Goal: Transaction & Acquisition: Download file/media

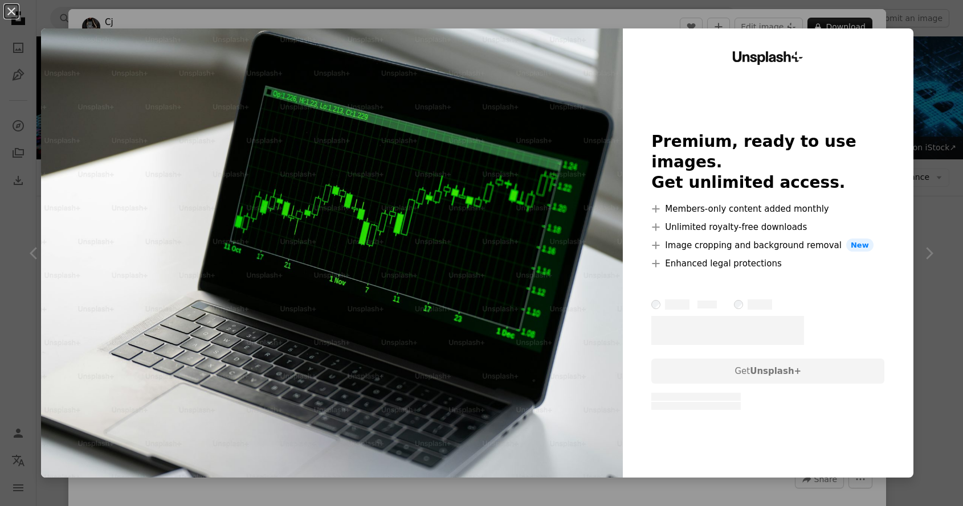
scroll to position [1437, 0]
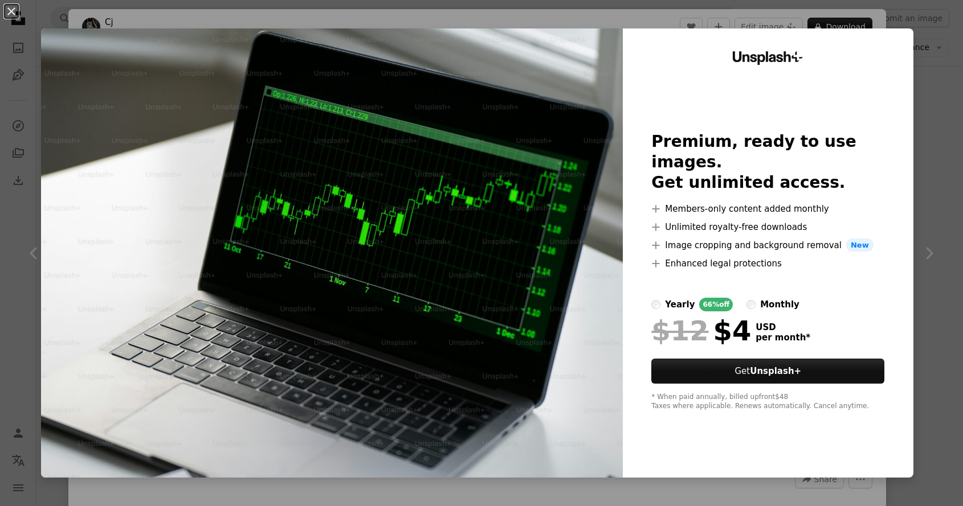
click at [940, 66] on div "An X shape Unsplash+ Premium, ready to use images. Get unlimited access. A plus…" at bounding box center [481, 253] width 963 height 506
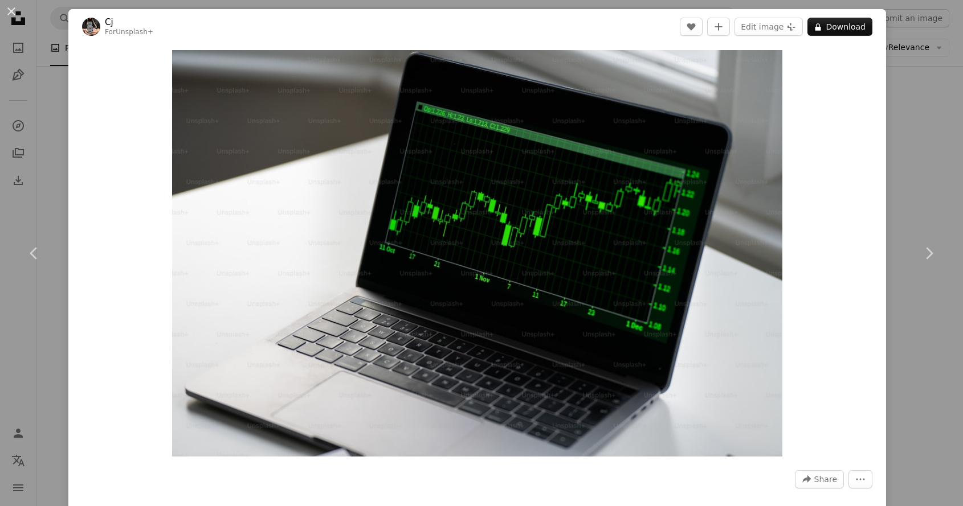
click at [904, 105] on div "An X shape Chevron left Chevron right Cj For Unsplash+ A heart A plus sign Edit…" at bounding box center [481, 253] width 963 height 506
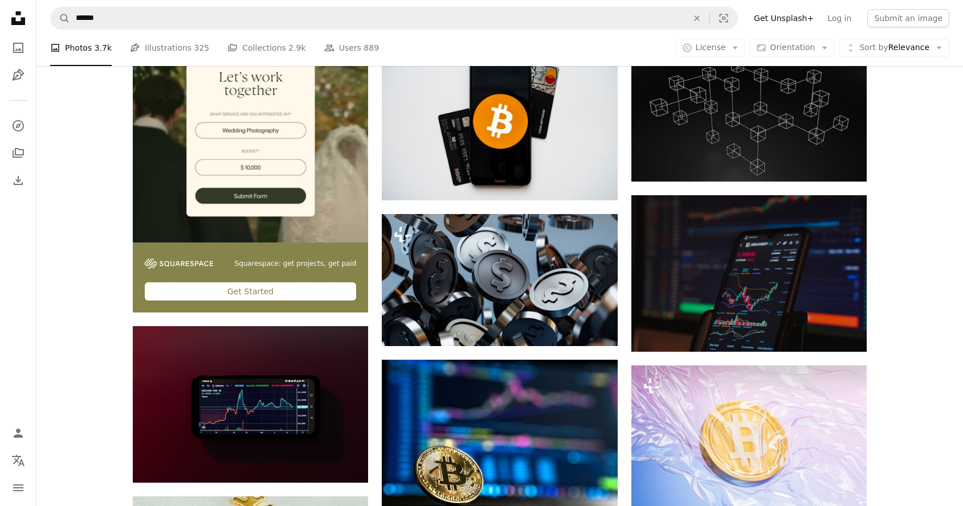
scroll to position [2256, 0]
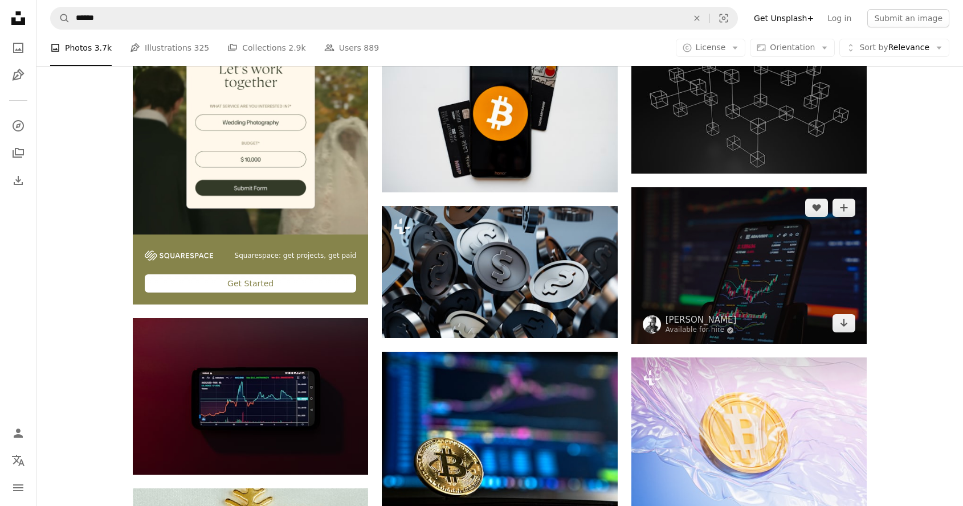
click at [697, 257] on img at bounding box center [748, 265] width 235 height 157
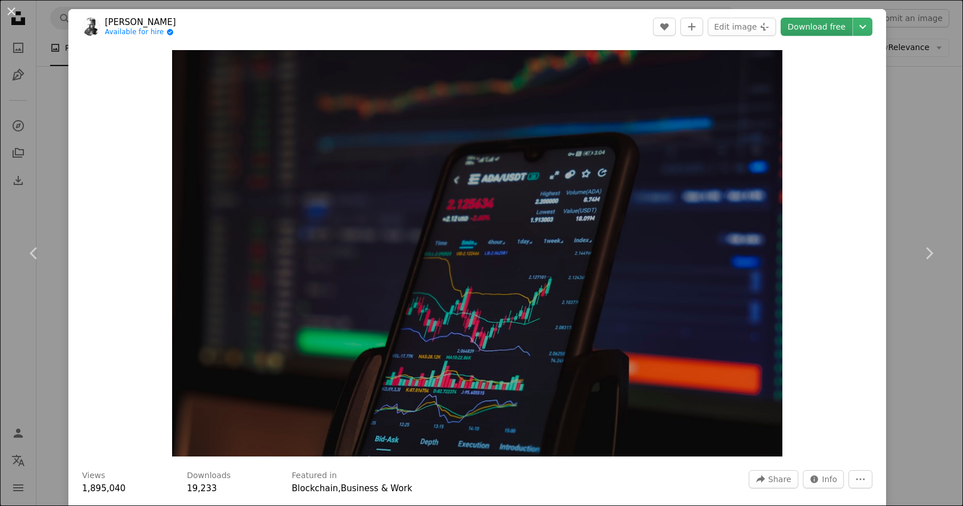
click at [830, 24] on link "Download free" at bounding box center [816, 27] width 72 height 18
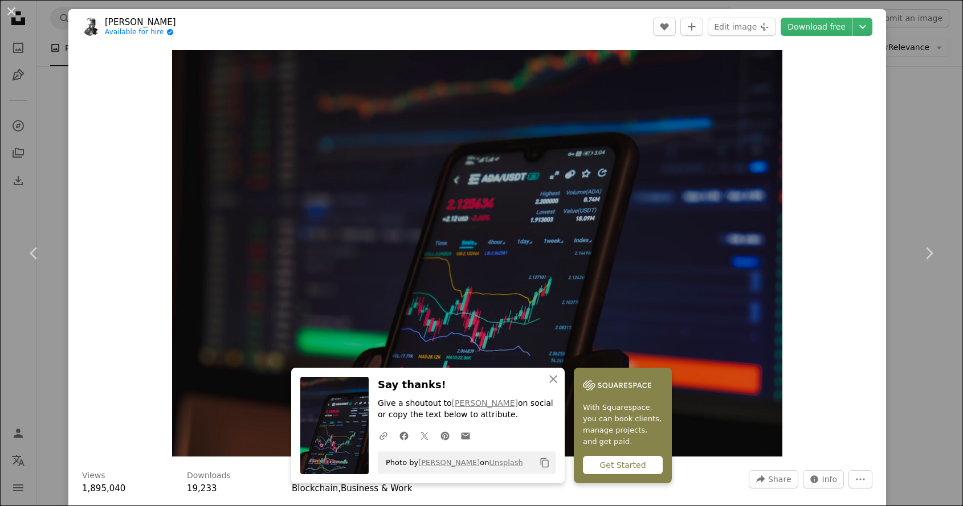
click at [934, 191] on div "An X shape Chevron left Chevron right An X shape Close Say thanks! Give a shout…" at bounding box center [481, 253] width 963 height 506
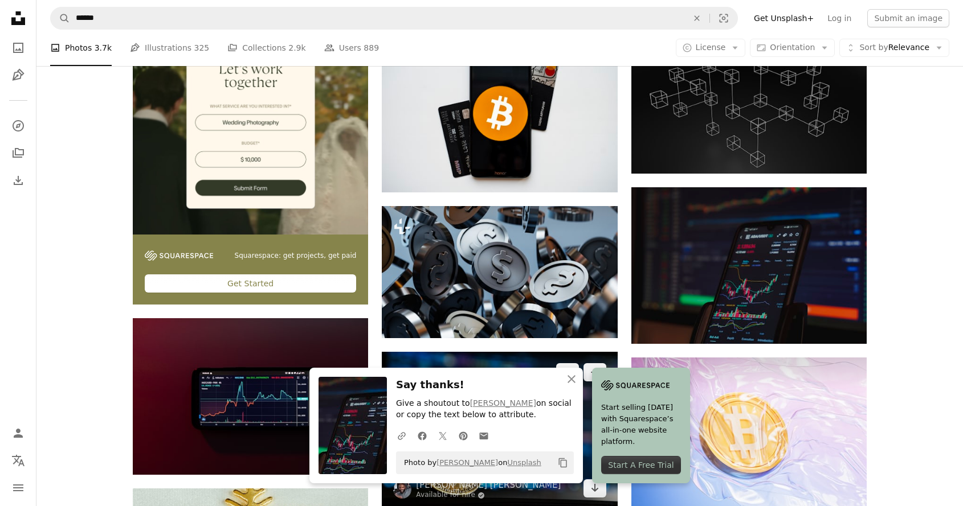
scroll to position [2397, 0]
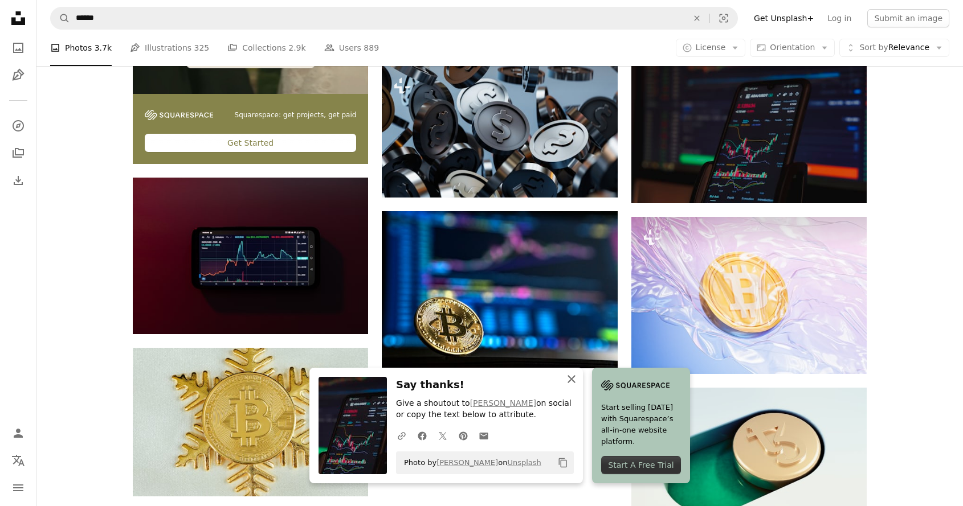
click at [570, 382] on icon "An X shape" at bounding box center [571, 380] width 14 height 14
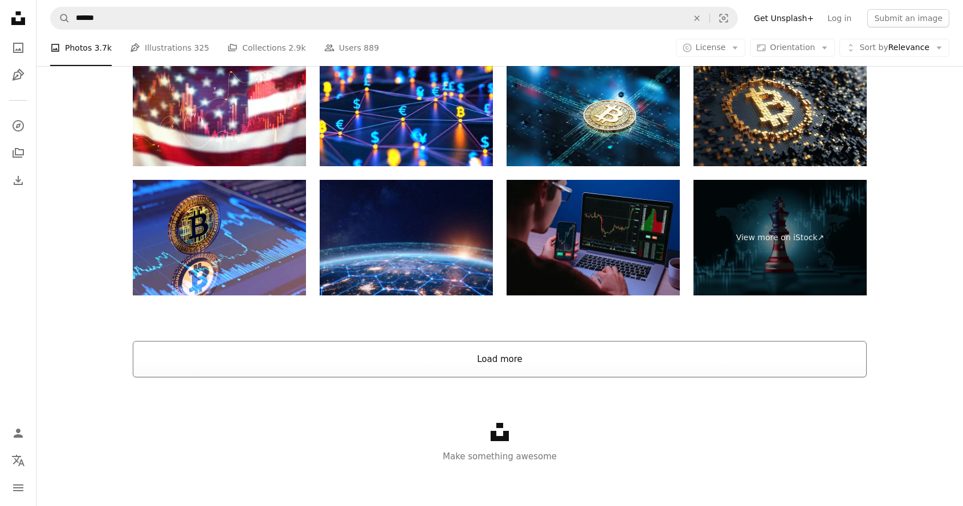
click at [510, 357] on button "Load more" at bounding box center [500, 359] width 734 height 36
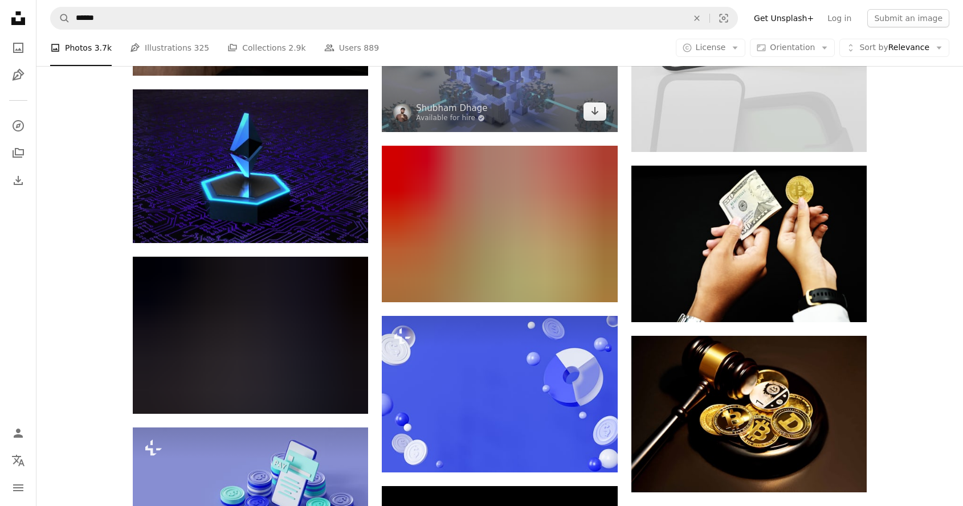
scroll to position [4819, 0]
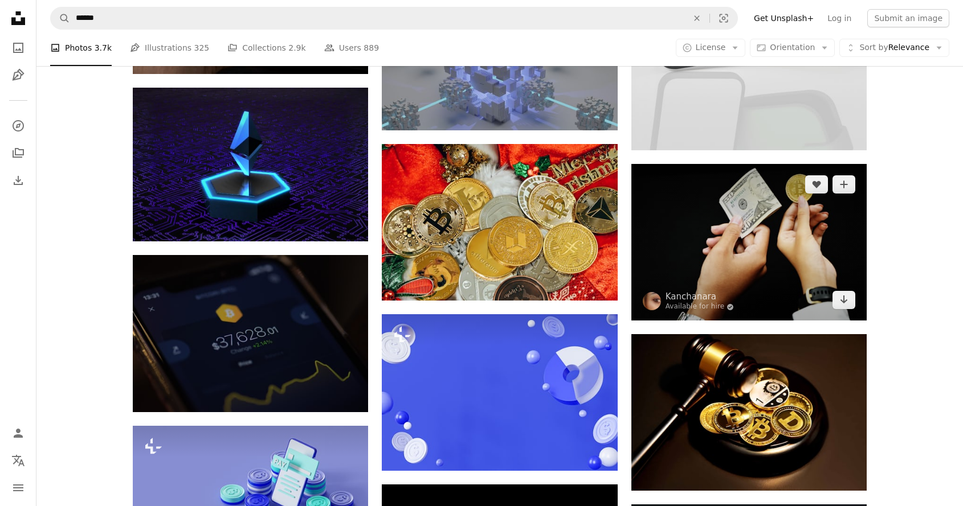
click at [709, 197] on img at bounding box center [748, 242] width 235 height 157
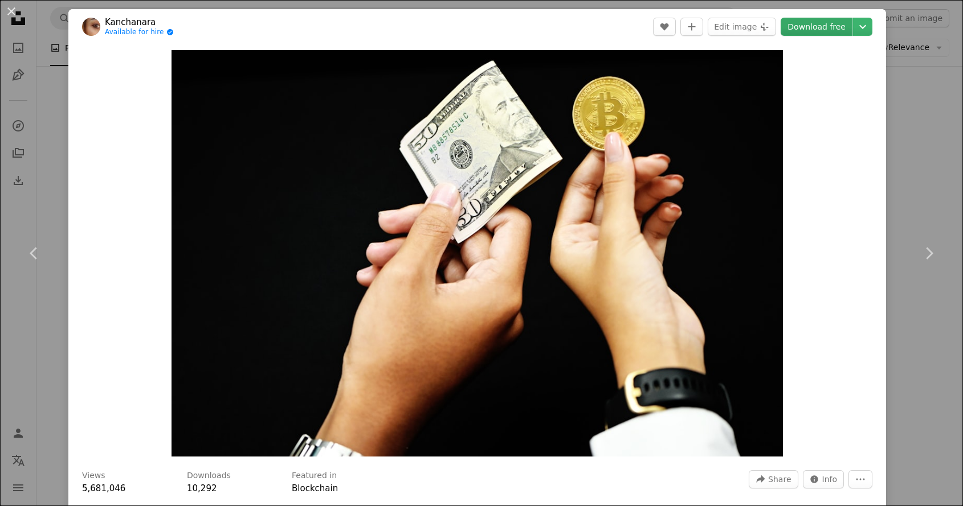
click at [817, 29] on link "Download free" at bounding box center [816, 27] width 72 height 18
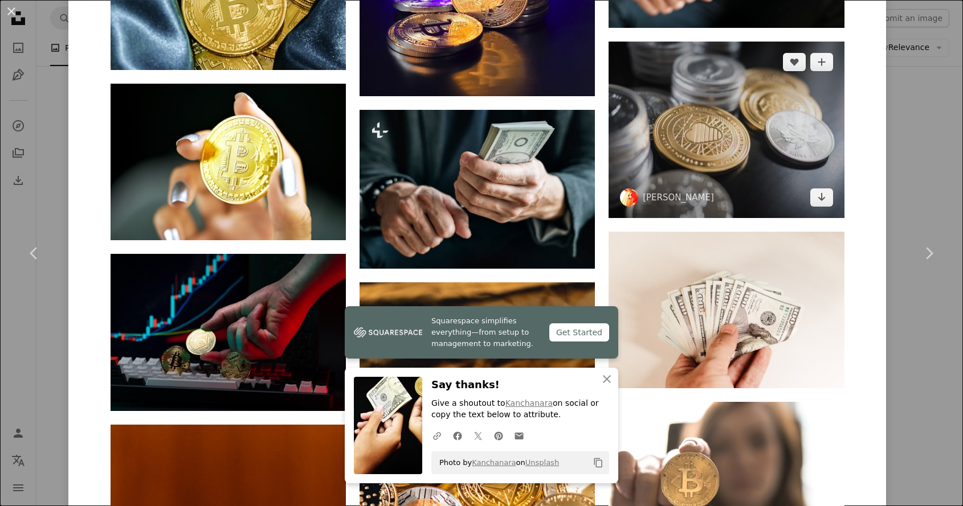
scroll to position [3438, 0]
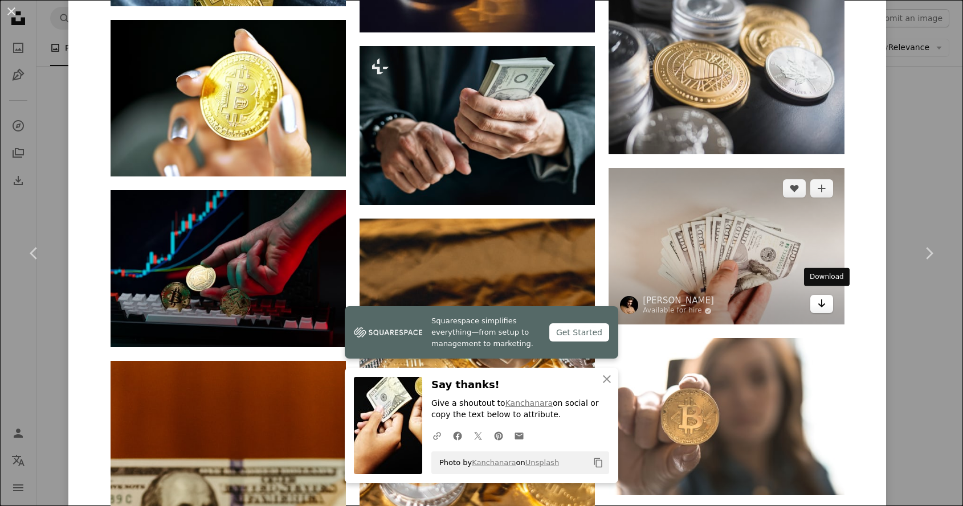
click at [822, 297] on icon "Arrow pointing down" at bounding box center [821, 304] width 9 height 14
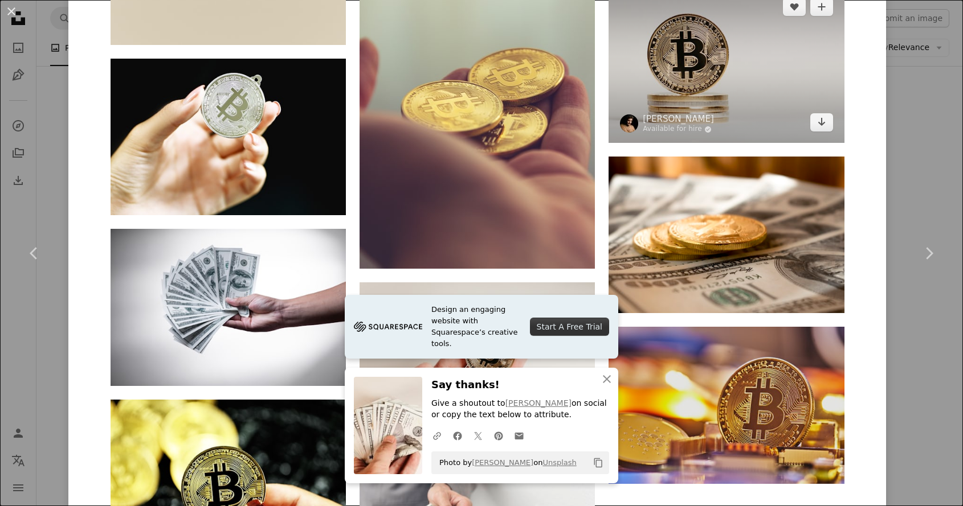
scroll to position [4114, 0]
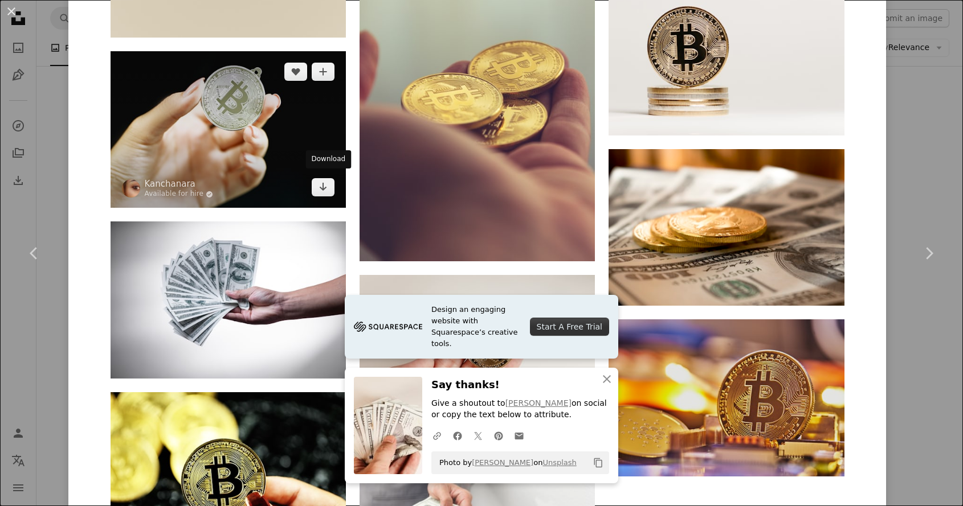
click at [327, 148] on img at bounding box center [228, 129] width 235 height 157
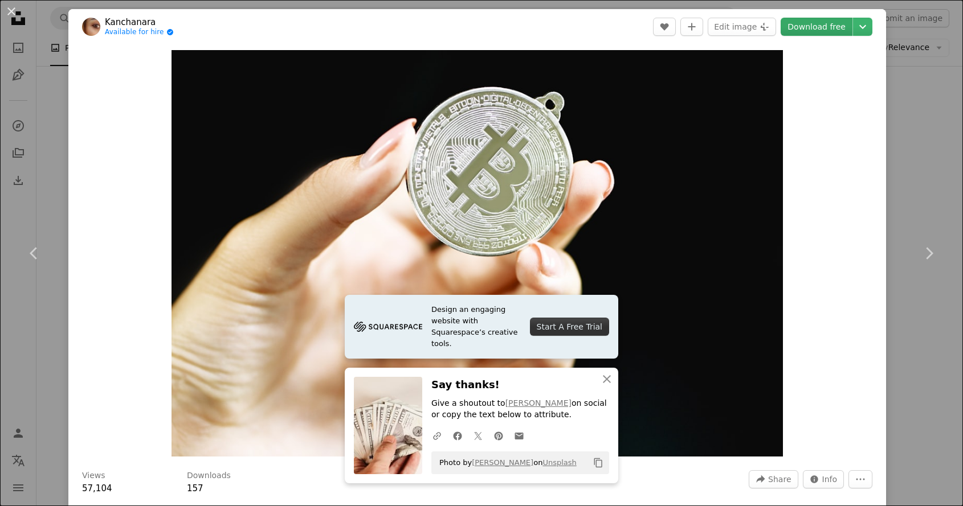
click at [825, 22] on link "Download free" at bounding box center [816, 27] width 72 height 18
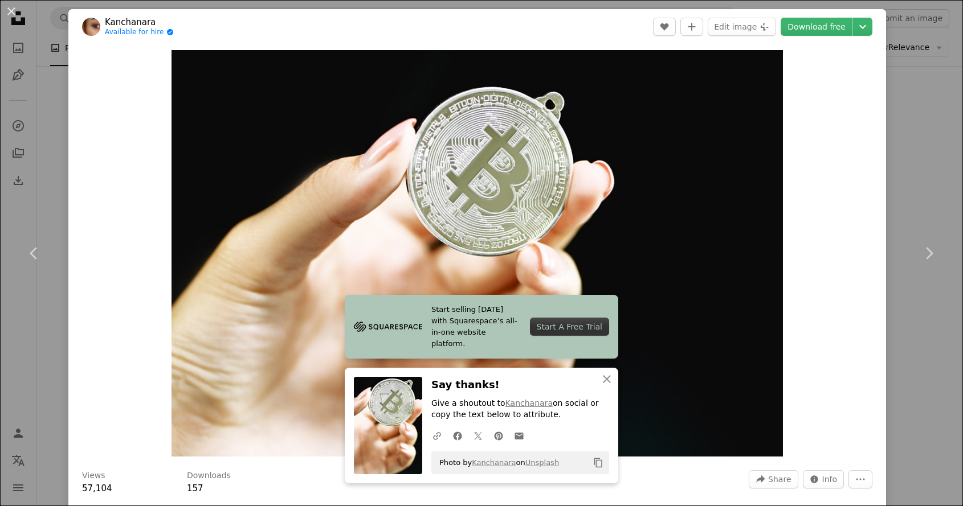
click at [910, 138] on div "An X shape Chevron left Chevron right Start selling [DATE] with Squarespace’s a…" at bounding box center [481, 253] width 963 height 506
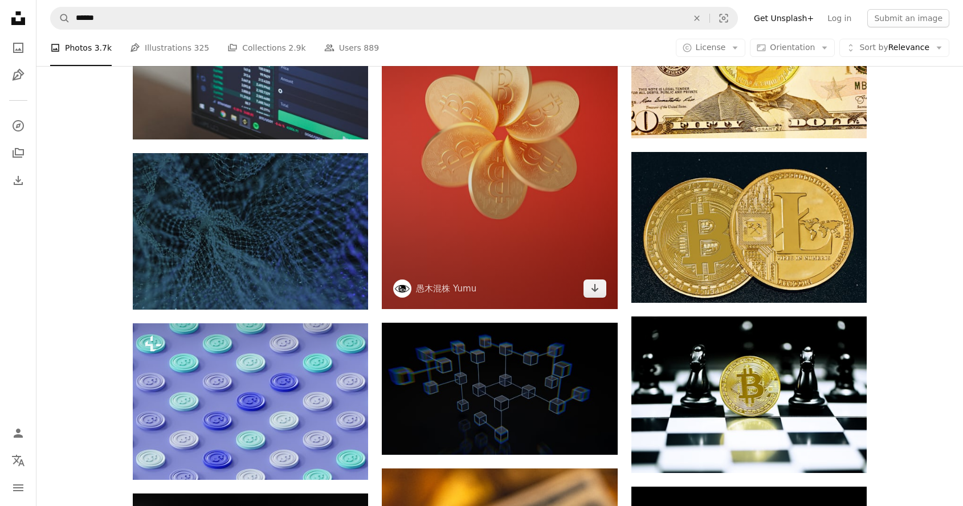
scroll to position [5667, 0]
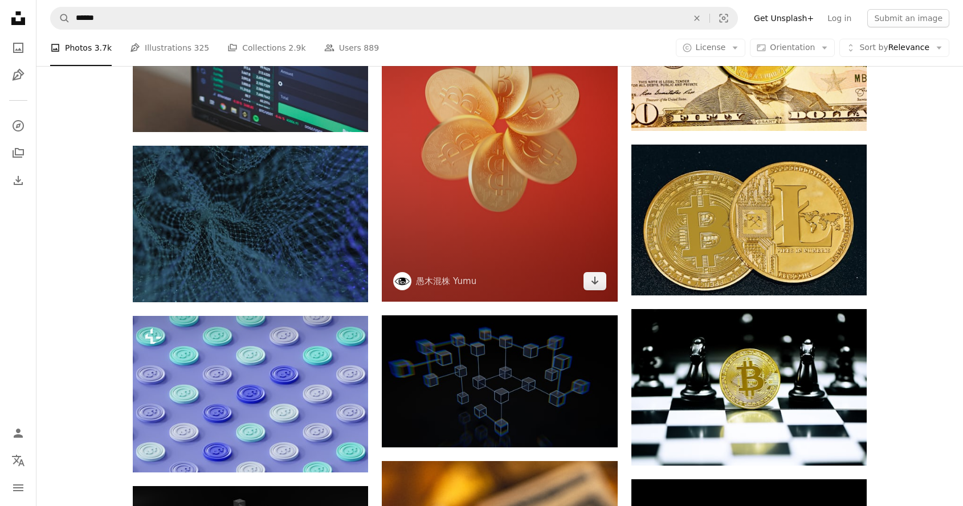
click at [526, 239] on img at bounding box center [499, 125] width 235 height 353
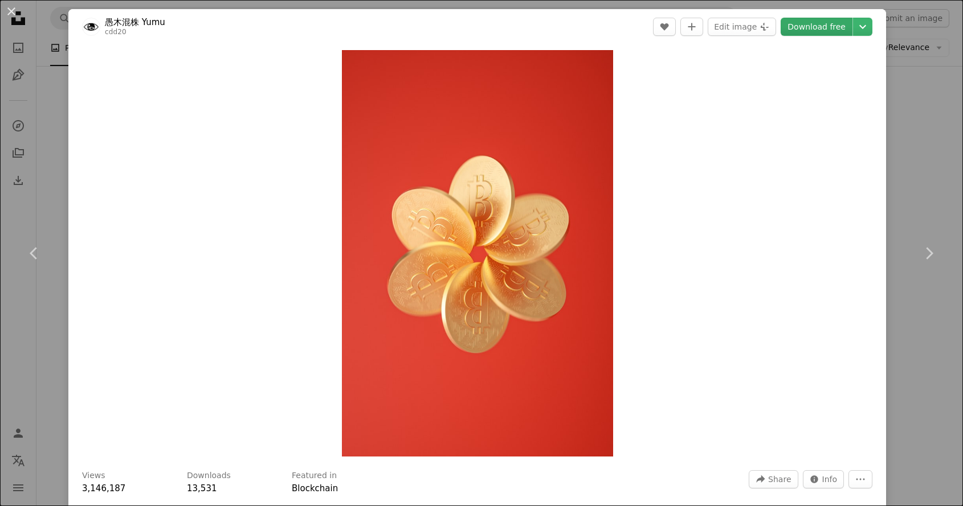
click at [803, 29] on link "Download free" at bounding box center [816, 27] width 72 height 18
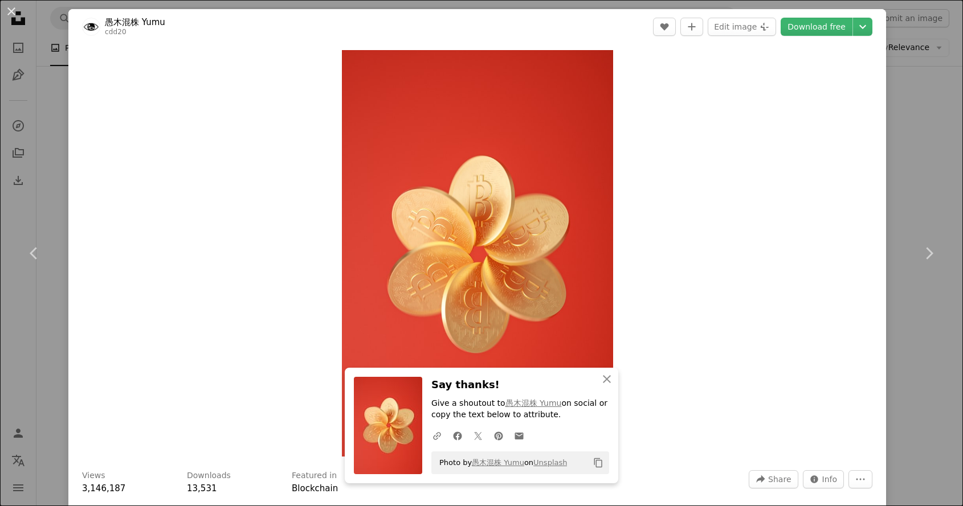
click at [928, 51] on div "An X shape Chevron left Chevron right An X shape Close Say thanks! Give a shout…" at bounding box center [481, 253] width 963 height 506
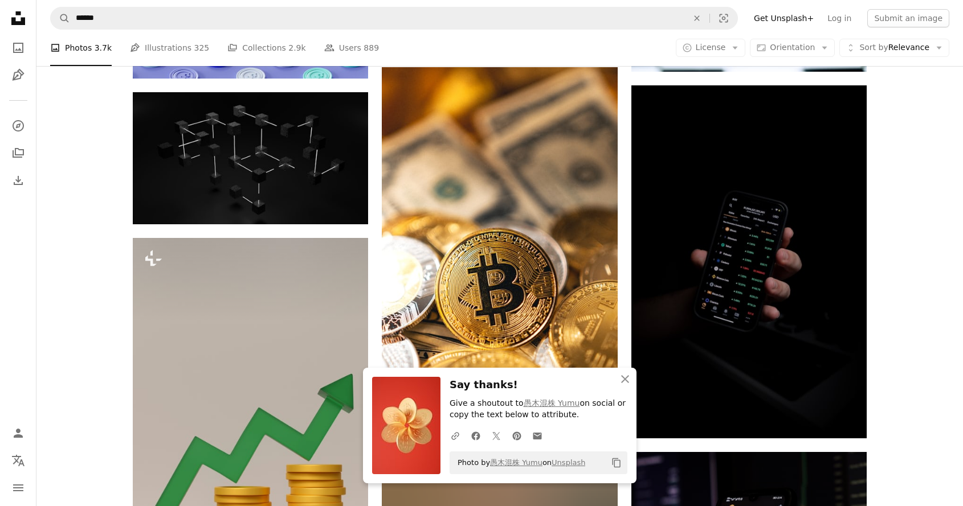
scroll to position [6076, 0]
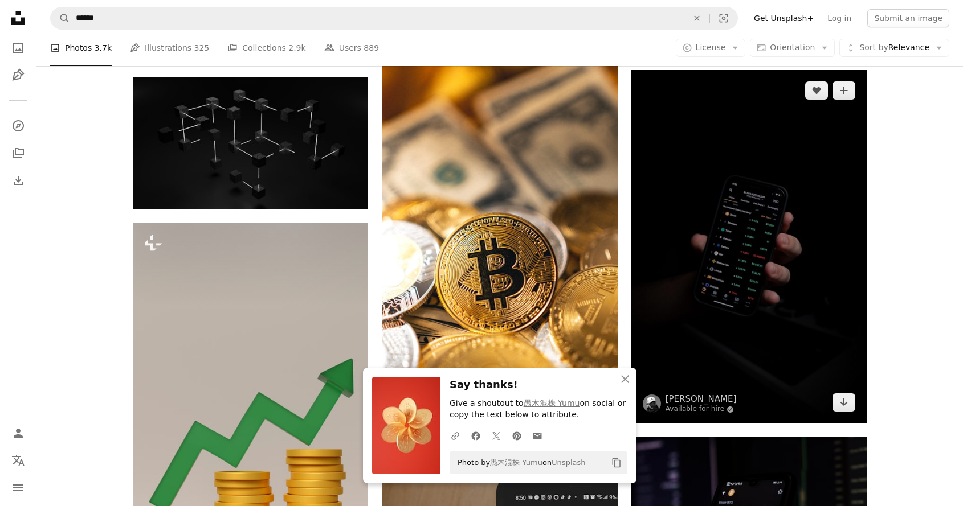
click at [705, 282] on img at bounding box center [748, 246] width 235 height 353
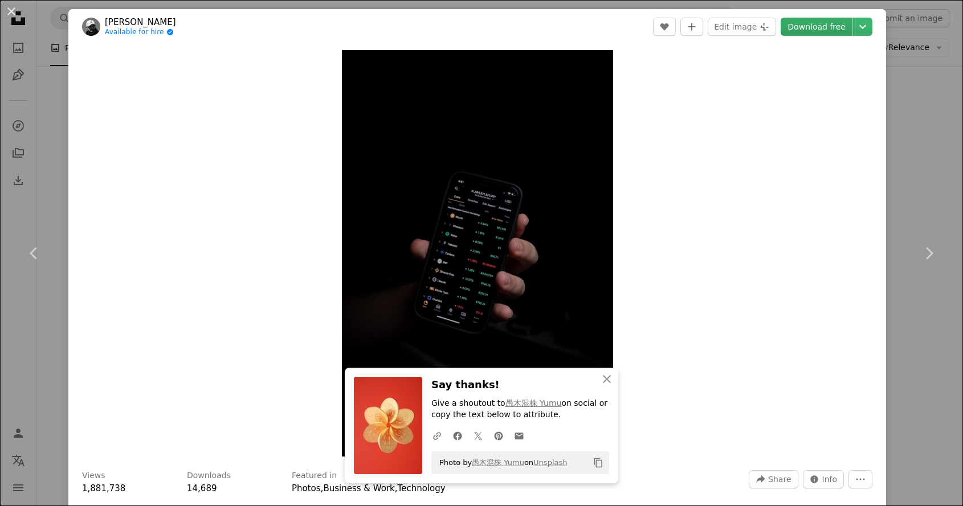
click at [807, 26] on link "Download free" at bounding box center [816, 27] width 72 height 18
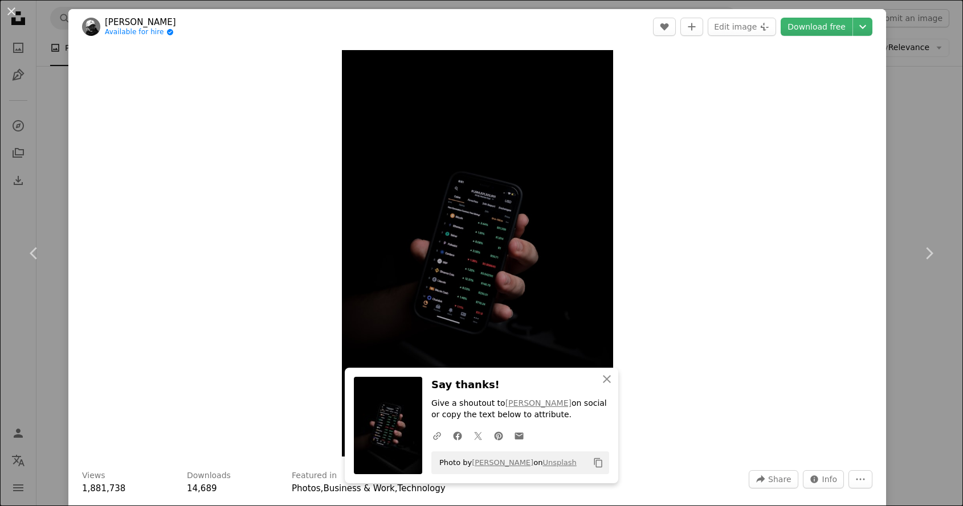
click at [919, 151] on div "An X shape Chevron left Chevron right An X shape Close Say thanks! Give a shout…" at bounding box center [481, 253] width 963 height 506
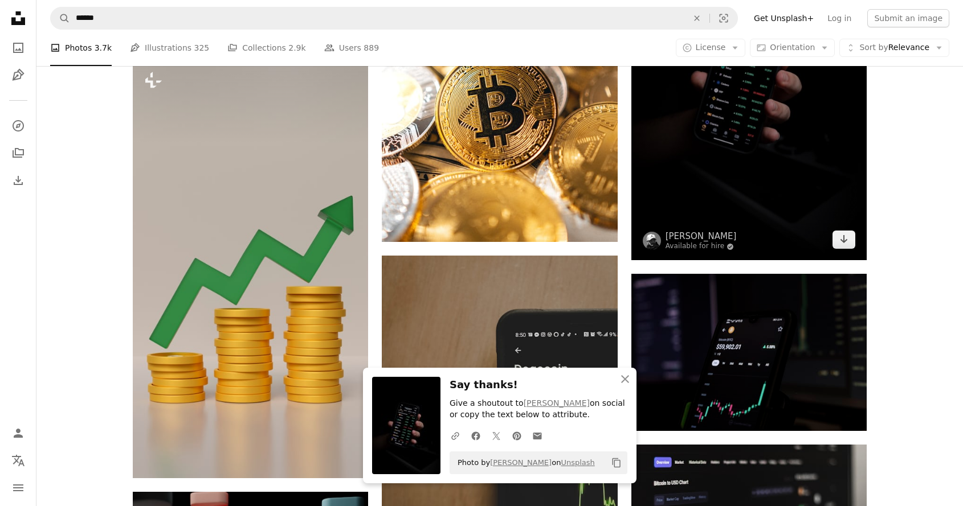
scroll to position [6283, 0]
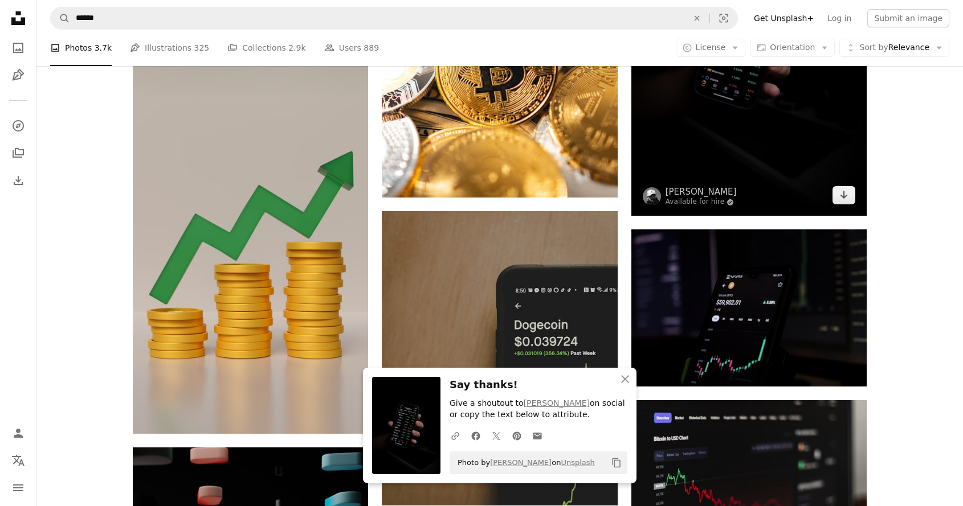
click at [754, 140] on img at bounding box center [748, 39] width 235 height 353
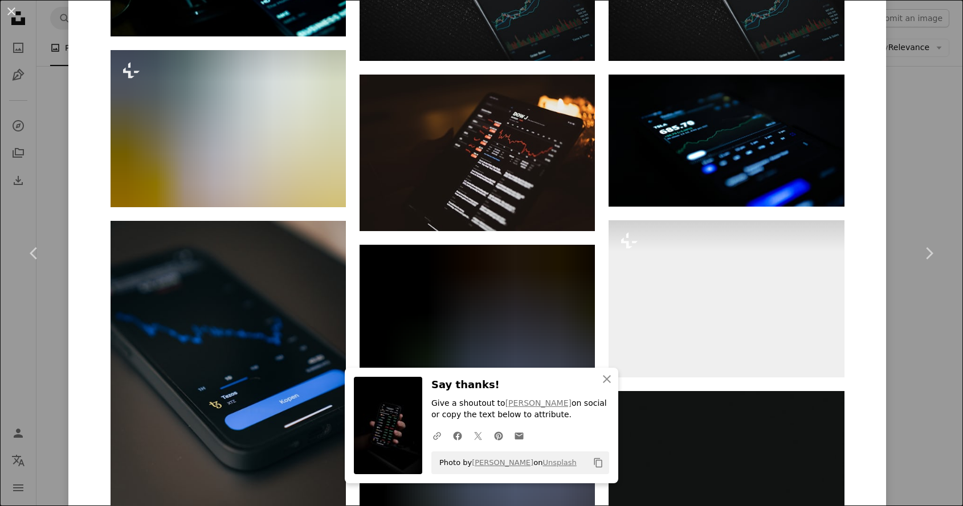
scroll to position [1228, 0]
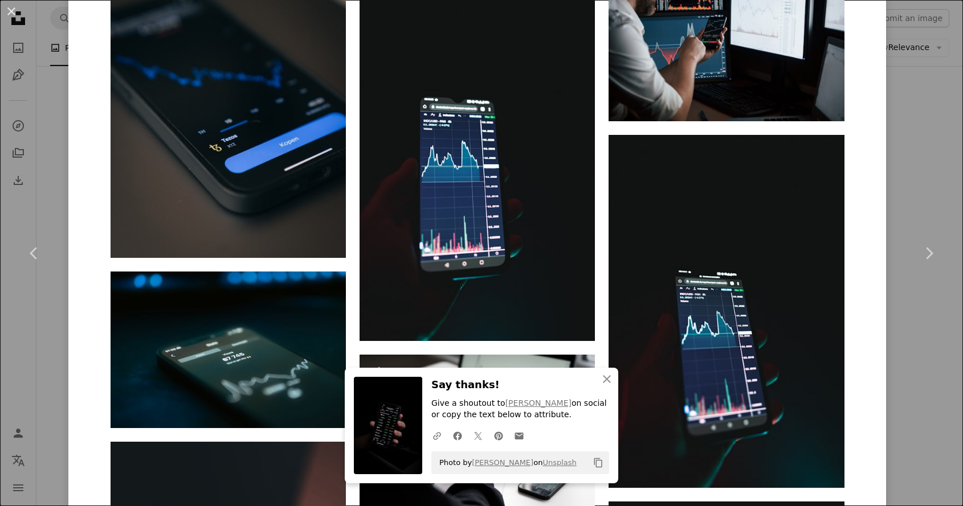
click at [943, 186] on div "An X shape Chevron left Chevron right An X shape Close Say thanks! Give a shout…" at bounding box center [481, 253] width 963 height 506
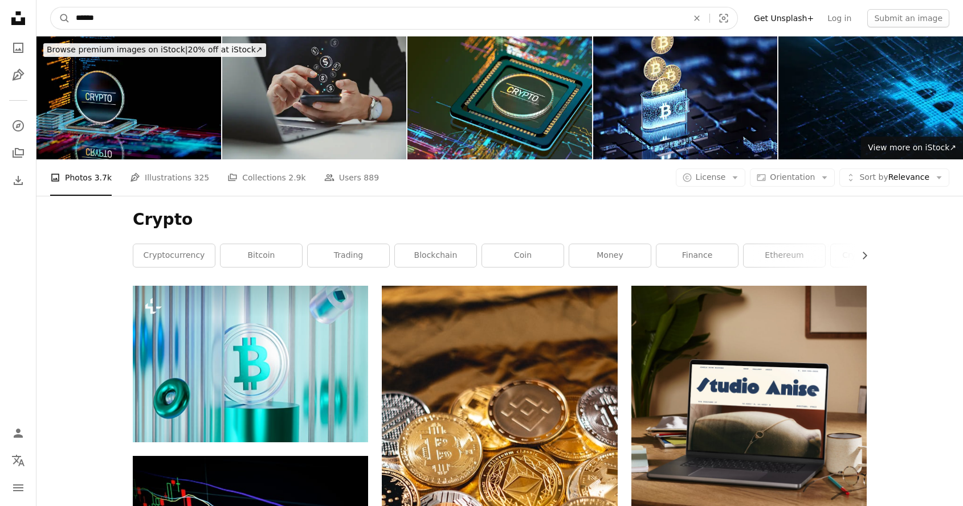
click at [226, 24] on input "******" at bounding box center [377, 18] width 614 height 22
type input "**********"
click at [60, 18] on button "A magnifying glass" at bounding box center [60, 18] width 19 height 22
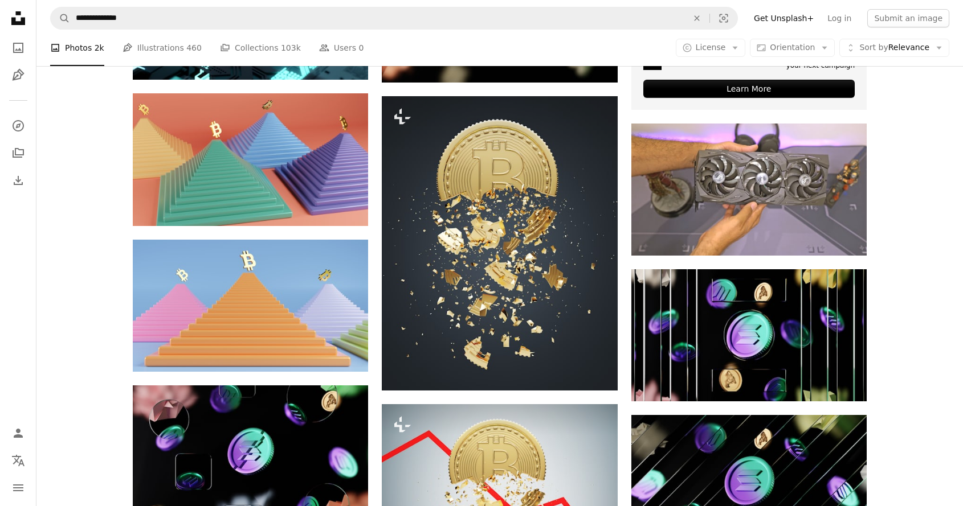
scroll to position [482, 0]
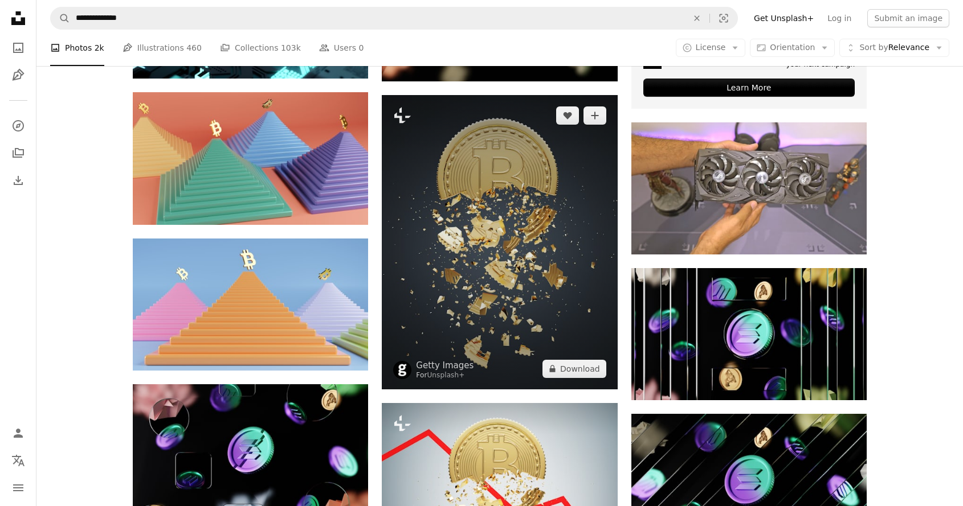
click at [478, 302] on img at bounding box center [499, 242] width 235 height 294
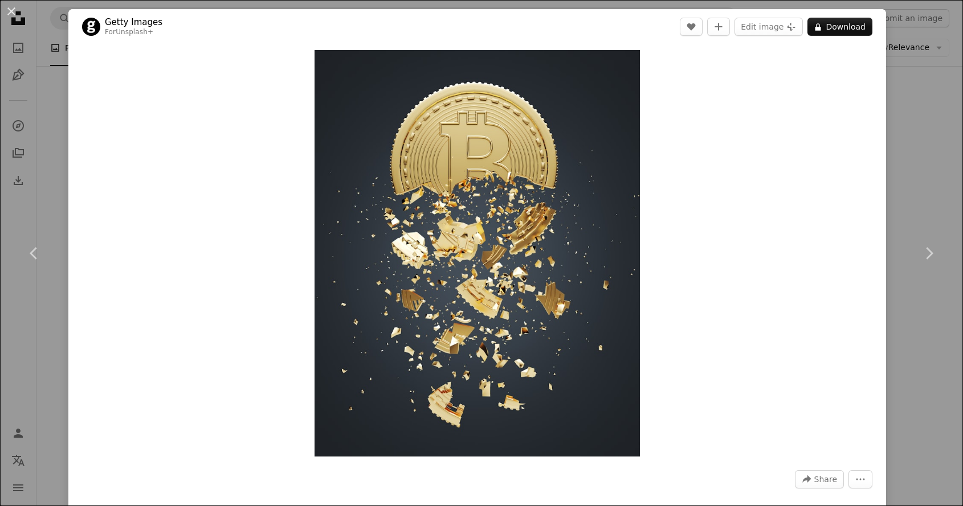
click at [882, 244] on div "Zoom in" at bounding box center [476, 253] width 817 height 418
click at [911, 137] on div "An X shape Chevron left Chevron right Getty Images For Unsplash+ A heart A plus…" at bounding box center [481, 253] width 963 height 506
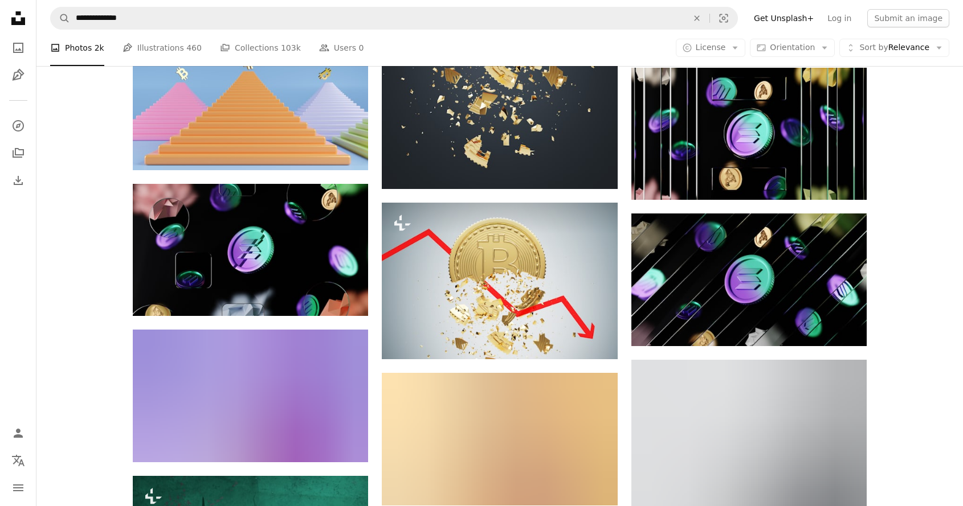
scroll to position [792, 0]
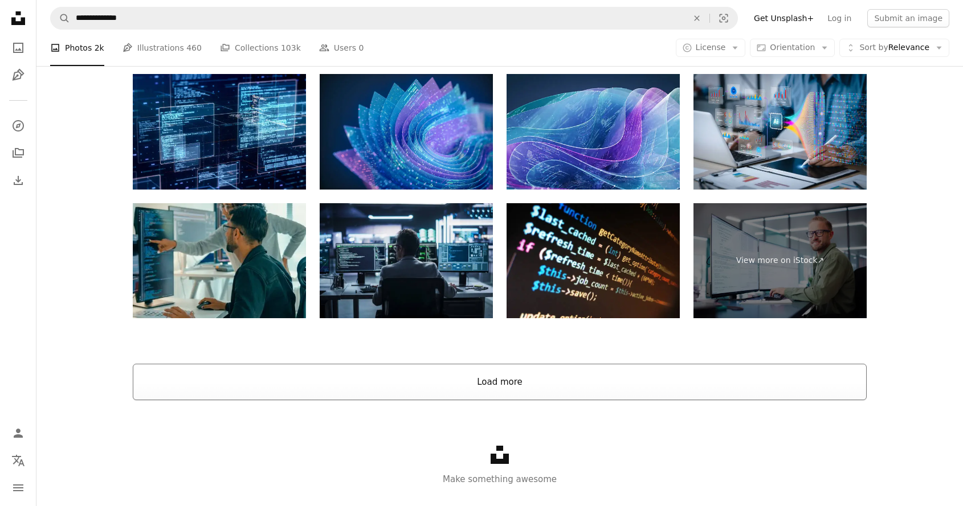
click at [441, 382] on button "Load more" at bounding box center [500, 382] width 734 height 36
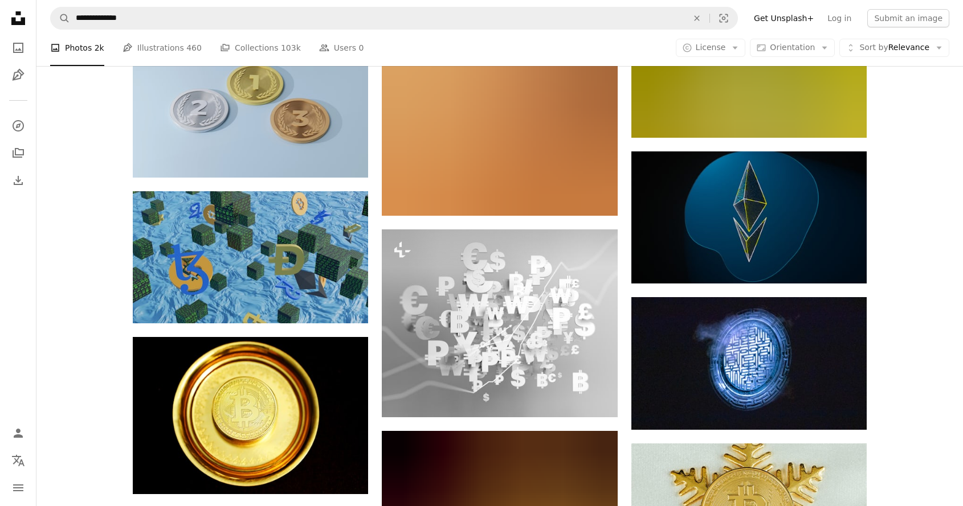
scroll to position [12113, 0]
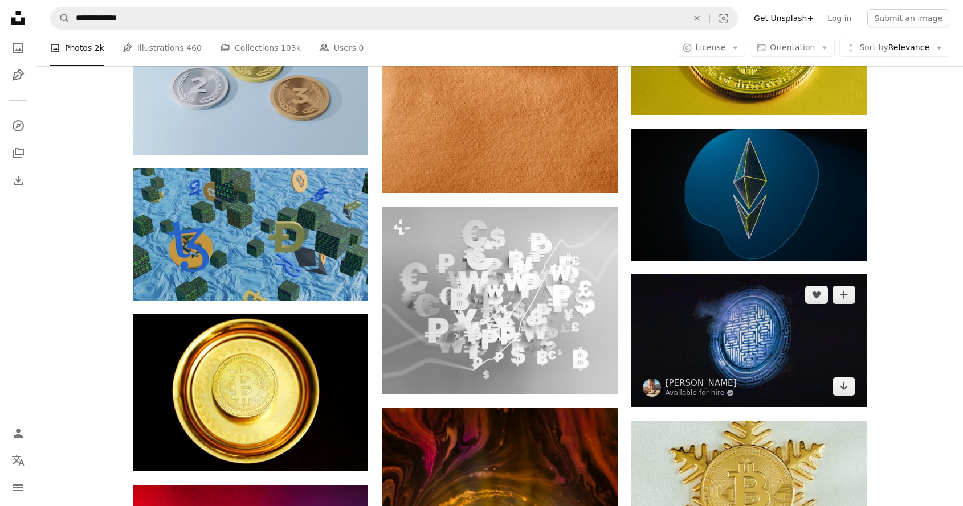
click at [805, 351] on img at bounding box center [748, 341] width 235 height 132
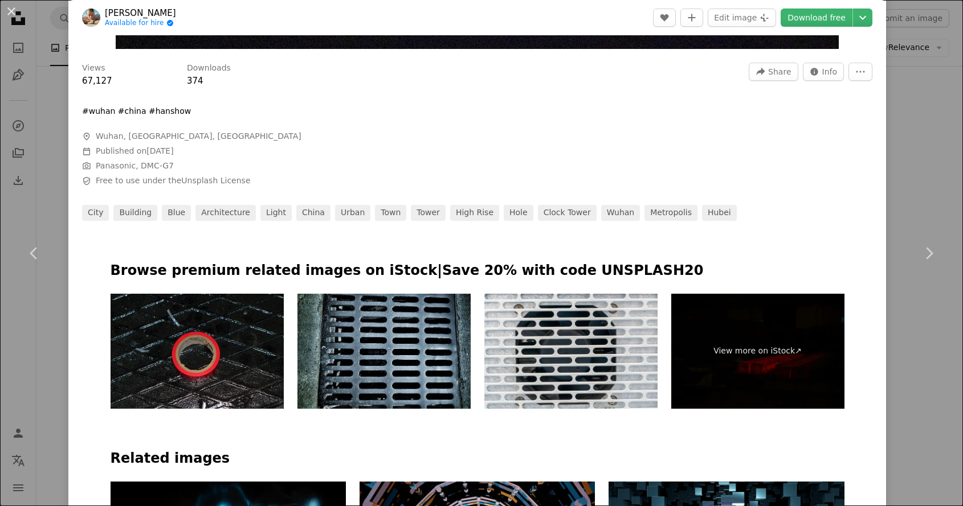
scroll to position [240, 0]
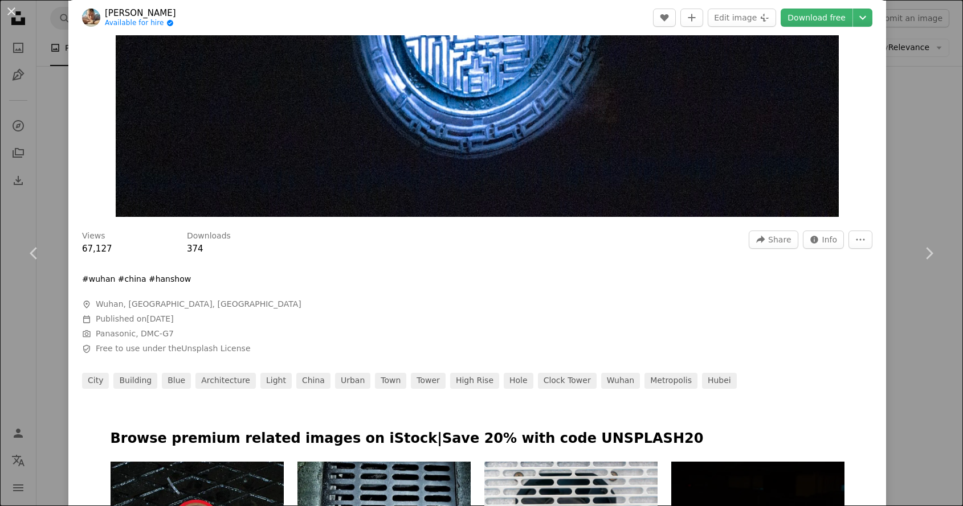
click at [931, 19] on div "An X shape Chevron left Chevron right [PERSON_NAME] Available for hire A checkm…" at bounding box center [481, 253] width 963 height 506
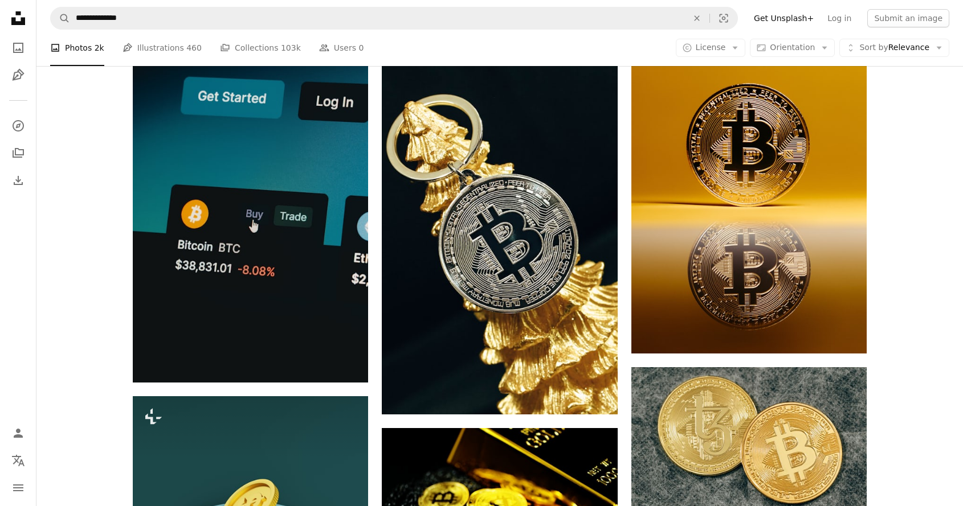
scroll to position [21056, 0]
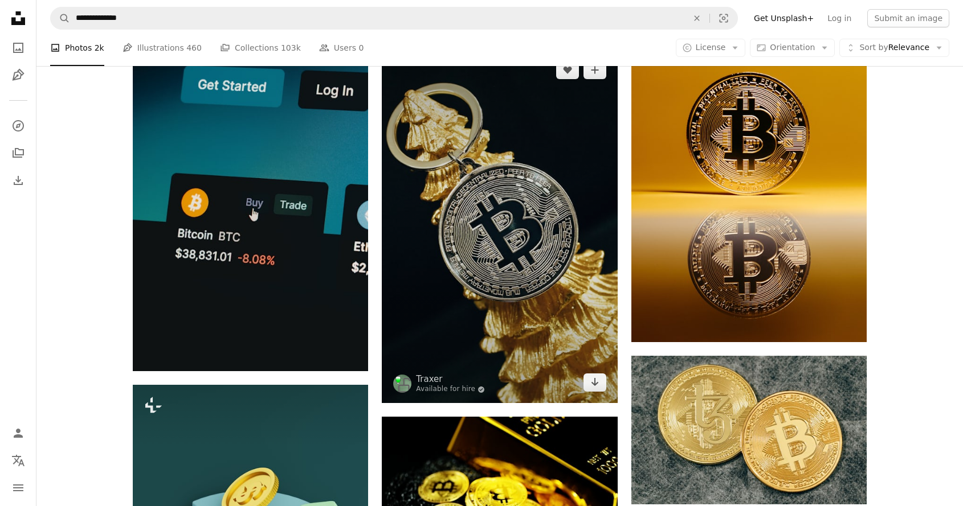
click at [501, 276] on img at bounding box center [499, 227] width 235 height 354
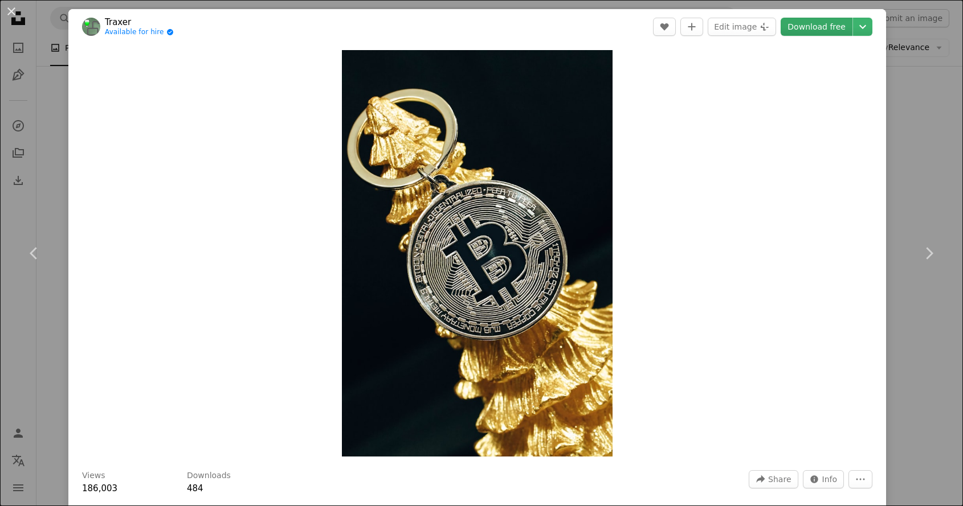
click at [809, 31] on link "Download free" at bounding box center [816, 27] width 72 height 18
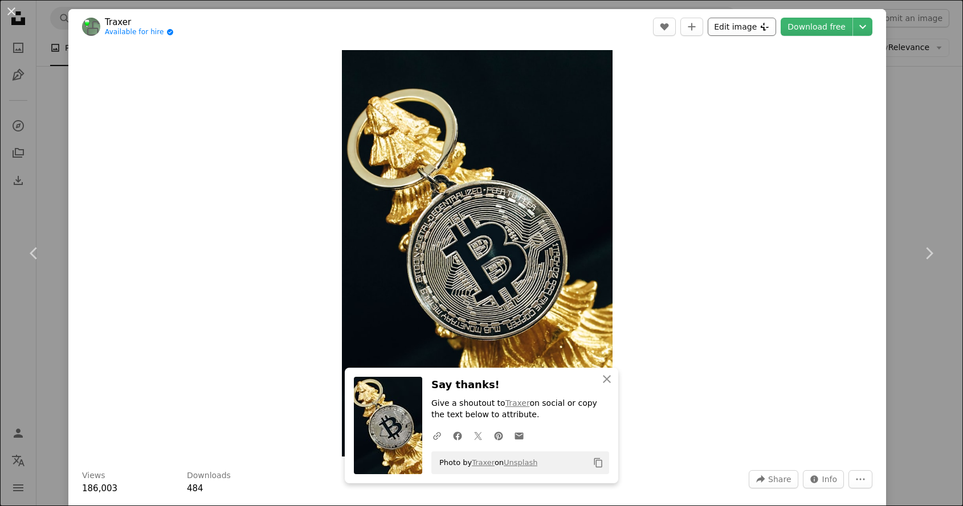
click at [771, 30] on button "Edit image Plus sign for Unsplash+" at bounding box center [741, 27] width 68 height 18
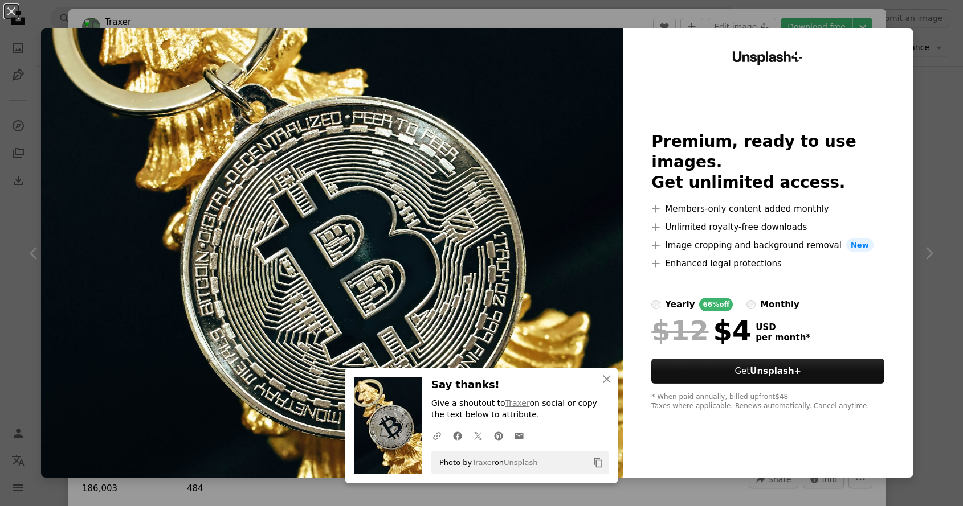
click at [931, 52] on div "An X shape An X shape Close Say thanks! Give a shoutout to Traxer on social or …" at bounding box center [481, 253] width 963 height 506
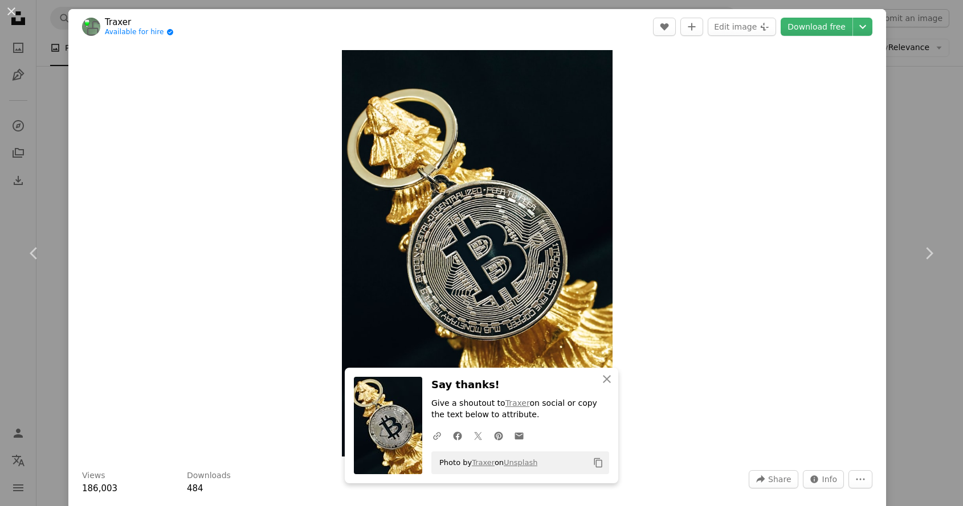
click at [915, 37] on div "An X shape Chevron left Chevron right An X shape Close Say thanks! Give a shout…" at bounding box center [481, 253] width 963 height 506
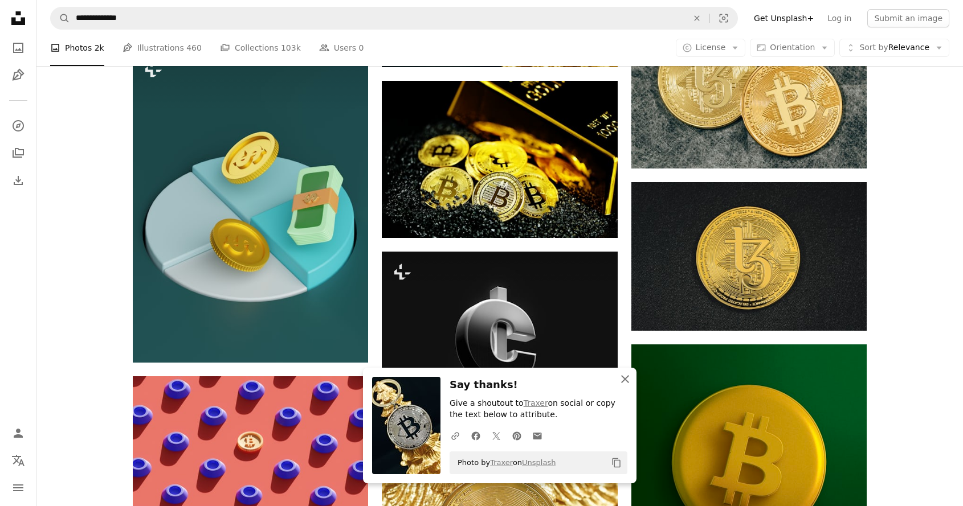
click at [624, 384] on icon "An X shape" at bounding box center [625, 380] width 14 height 14
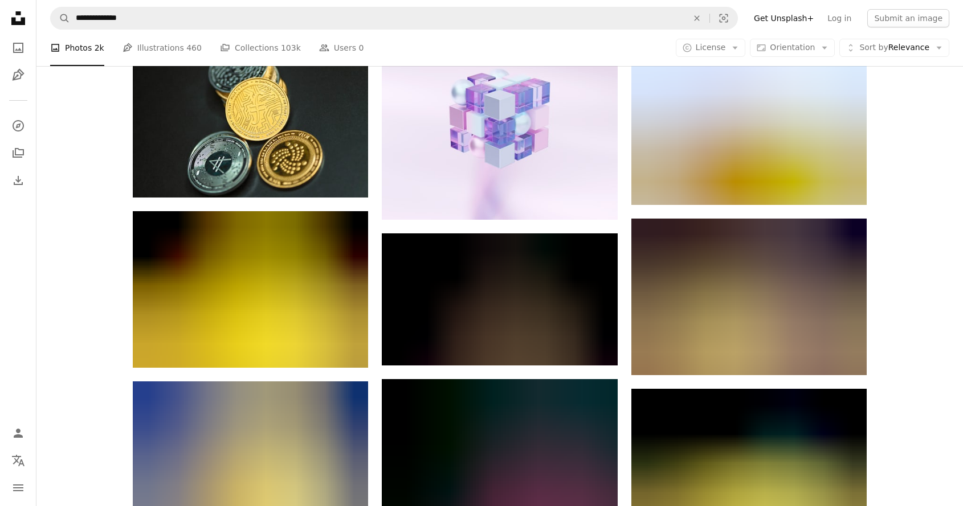
scroll to position [44576, 0]
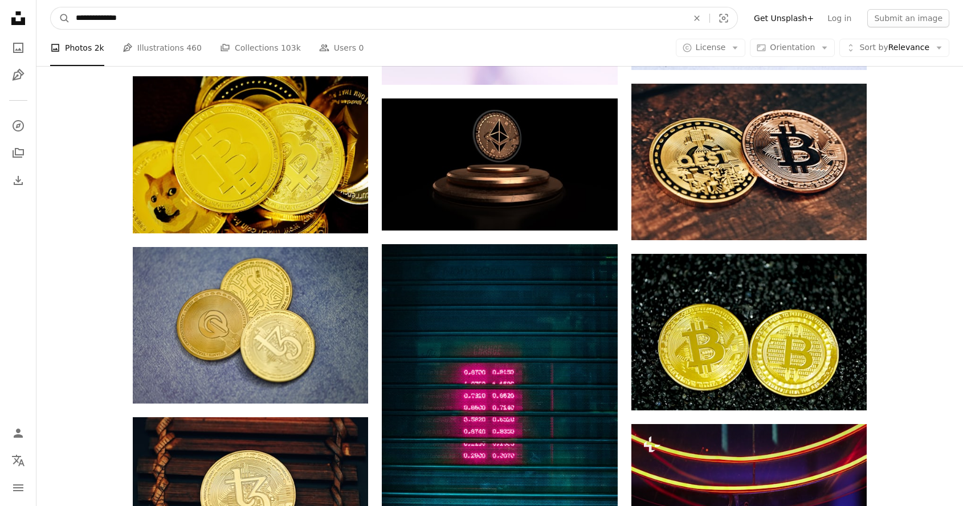
click at [162, 21] on input "**********" at bounding box center [377, 18] width 614 height 22
click at [121, 21] on input "**********" at bounding box center [377, 18] width 614 height 22
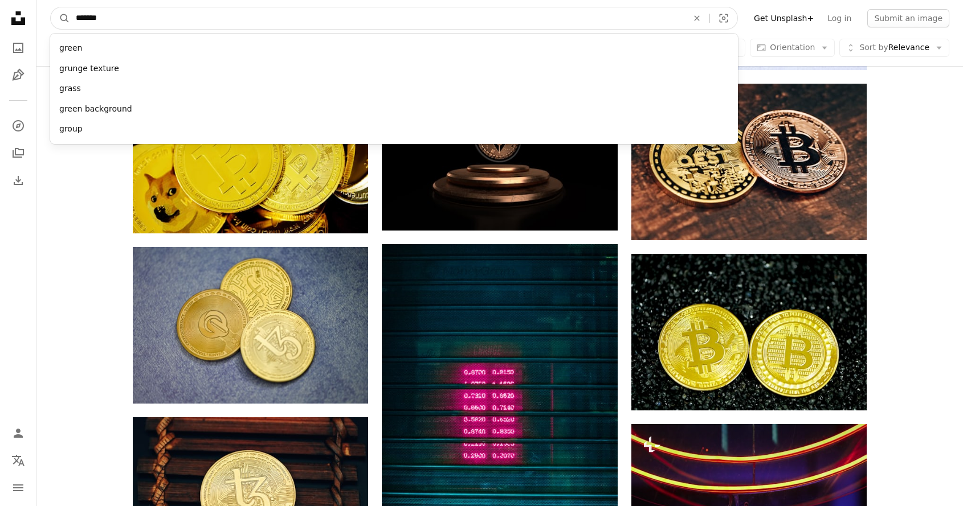
type input "*******"
click at [60, 18] on button "A magnifying glass" at bounding box center [60, 18] width 19 height 22
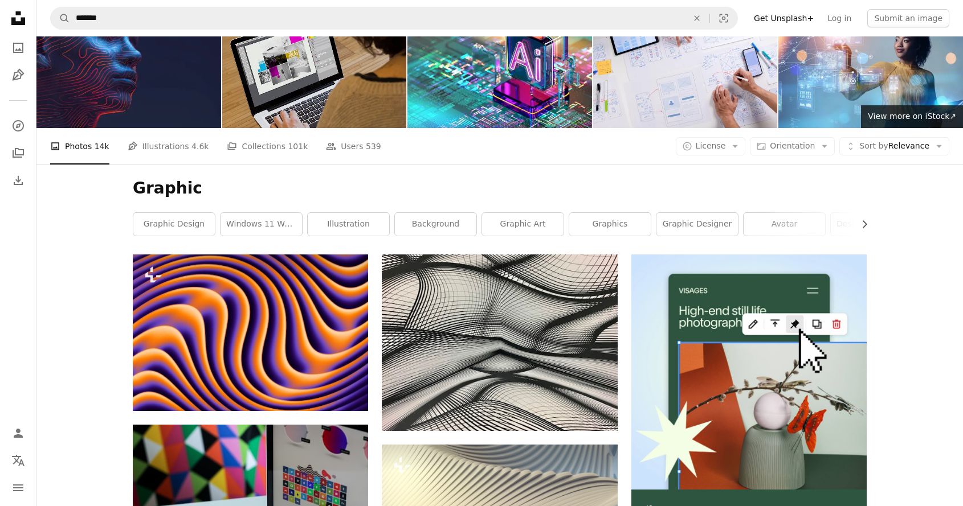
scroll to position [14, 0]
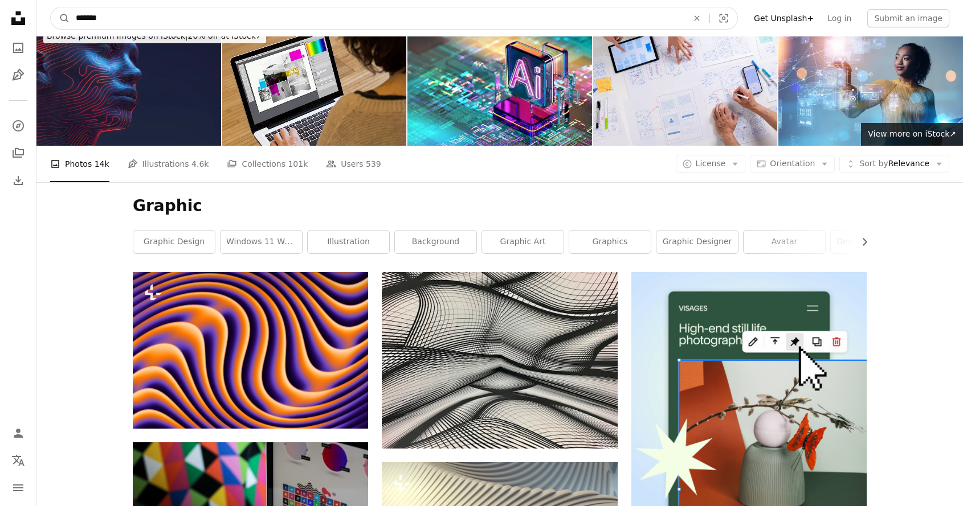
click at [197, 22] on input "*******" at bounding box center [377, 18] width 614 height 22
type input "**********"
click at [60, 18] on button "A magnifying glass" at bounding box center [60, 18] width 19 height 22
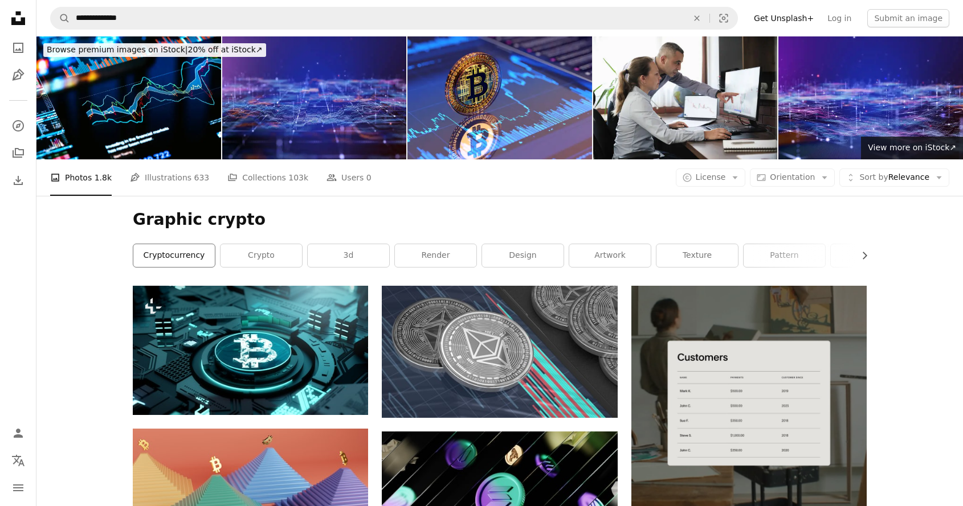
click at [192, 263] on link "cryptocurrency" at bounding box center [173, 255] width 81 height 23
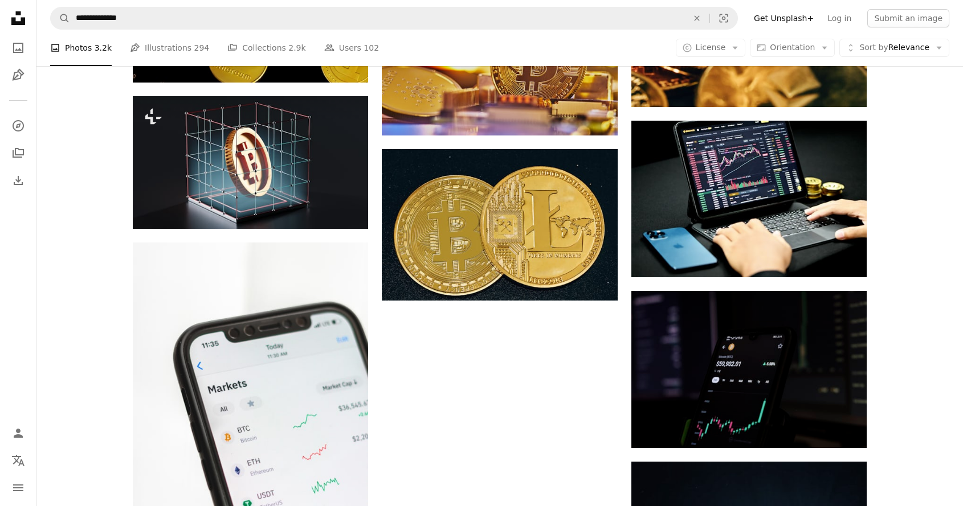
scroll to position [1190, 0]
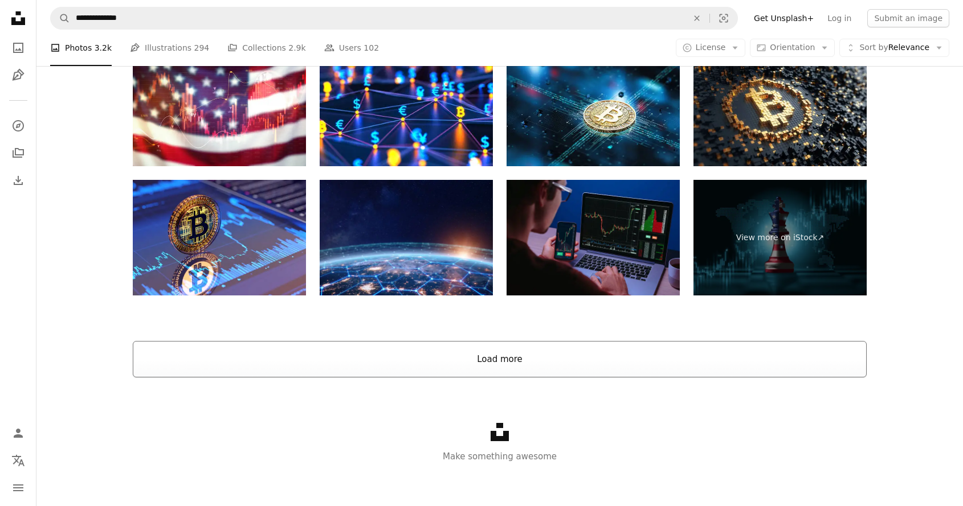
click at [404, 345] on button "Load more" at bounding box center [500, 359] width 734 height 36
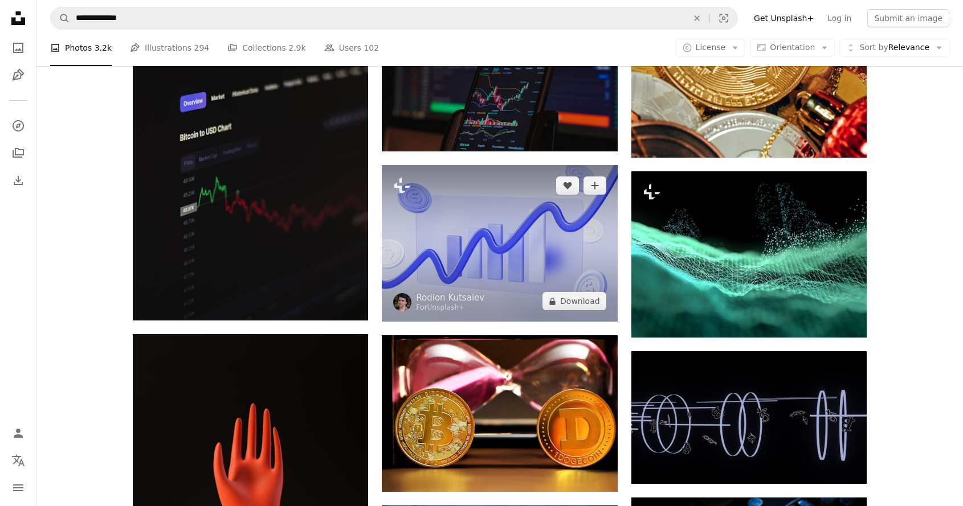
scroll to position [2488, 0]
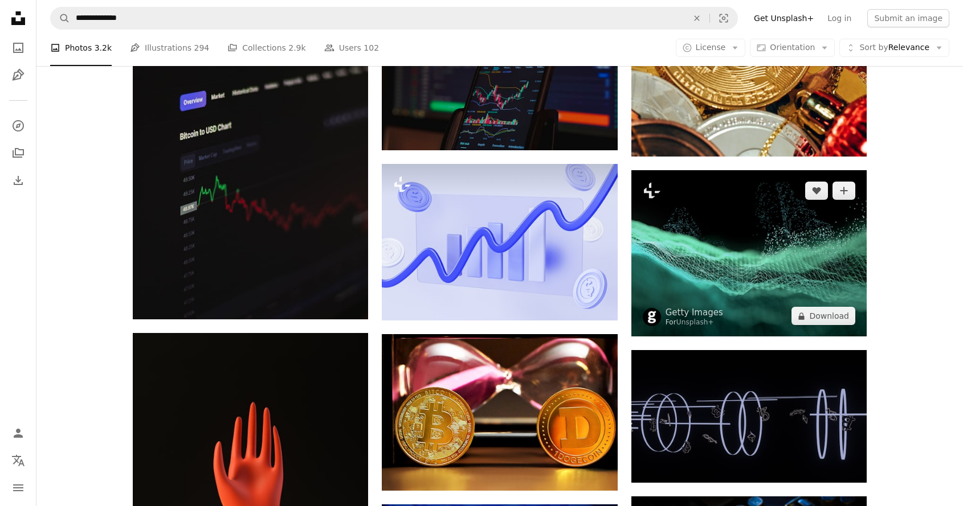
click at [803, 256] on img at bounding box center [748, 253] width 235 height 167
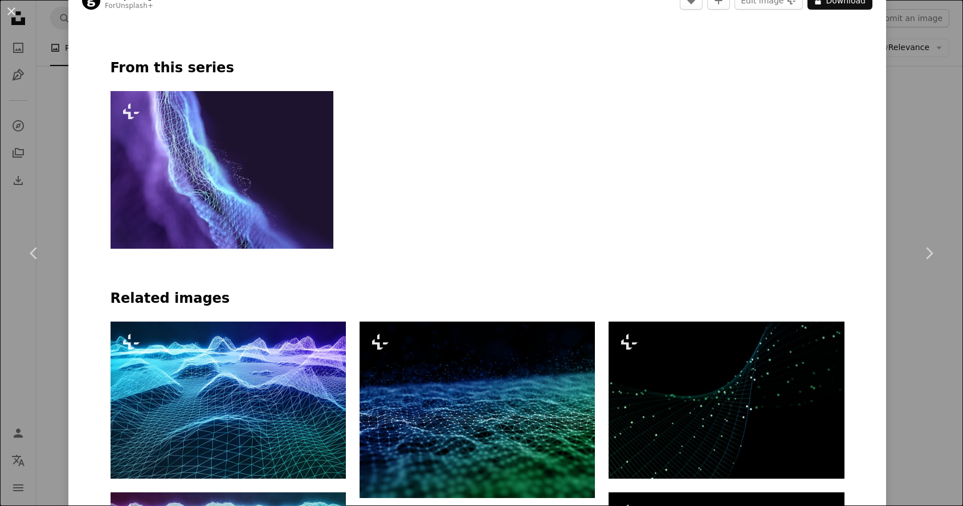
scroll to position [626, 0]
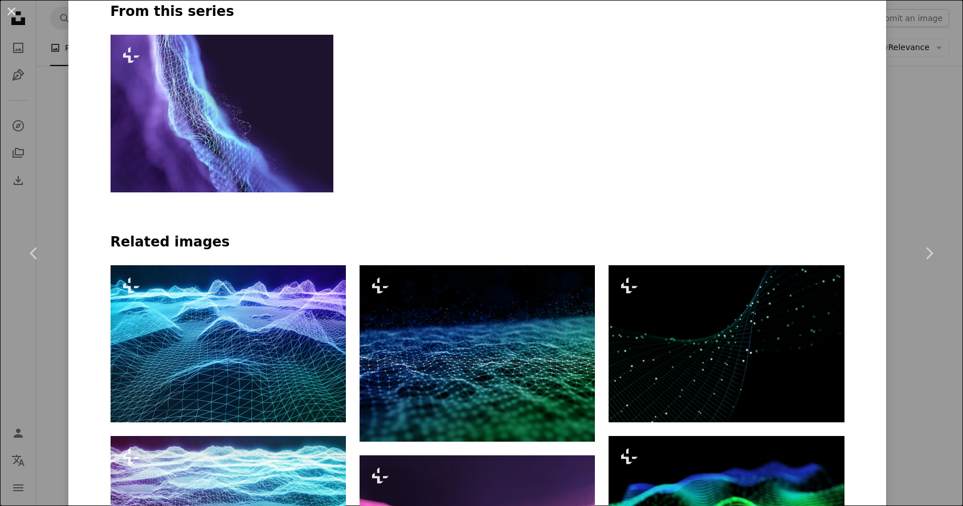
click at [942, 317] on div "An X shape Chevron left Chevron right Getty Images For Unsplash+ A heart A plus…" at bounding box center [481, 253] width 963 height 506
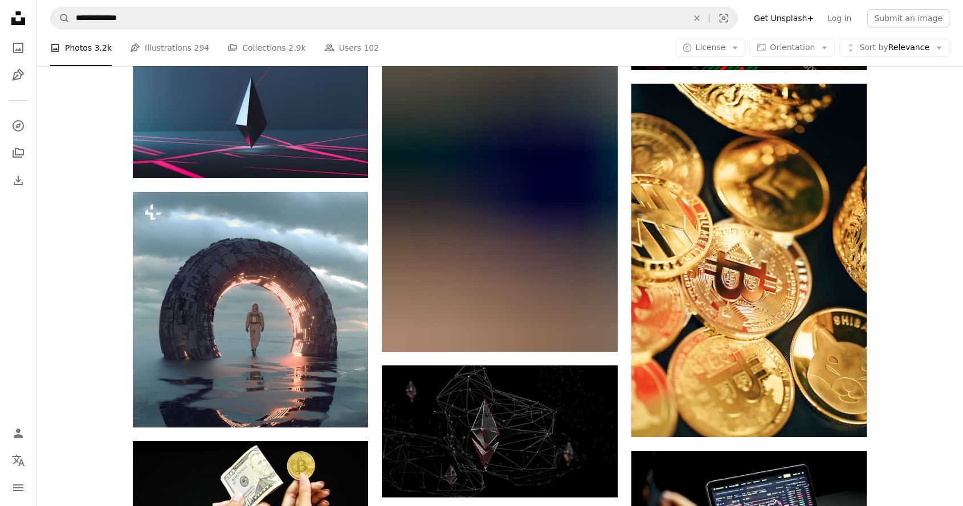
scroll to position [4092, 0]
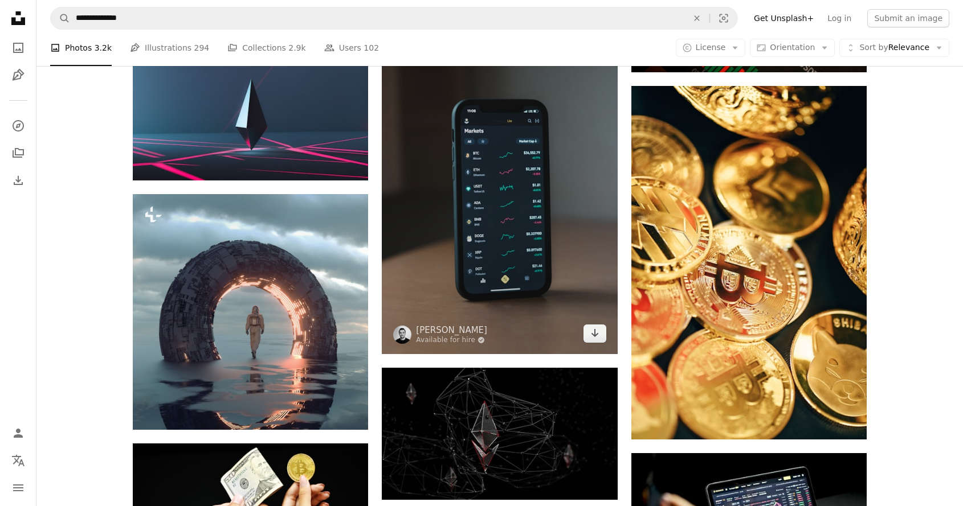
click at [488, 282] on img at bounding box center [499, 177] width 235 height 353
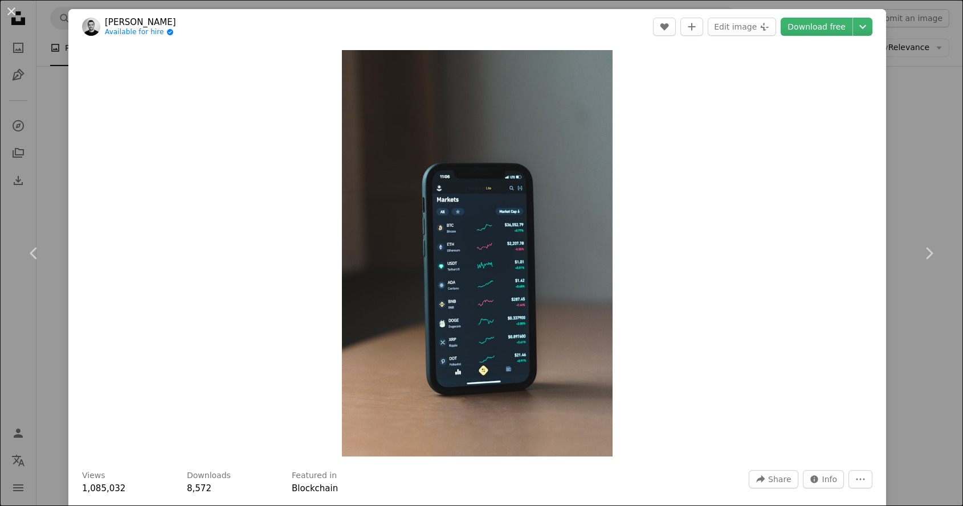
click at [912, 37] on div "An X shape Chevron left Chevron right [PERSON_NAME] Available for hire A checkm…" at bounding box center [481, 253] width 963 height 506
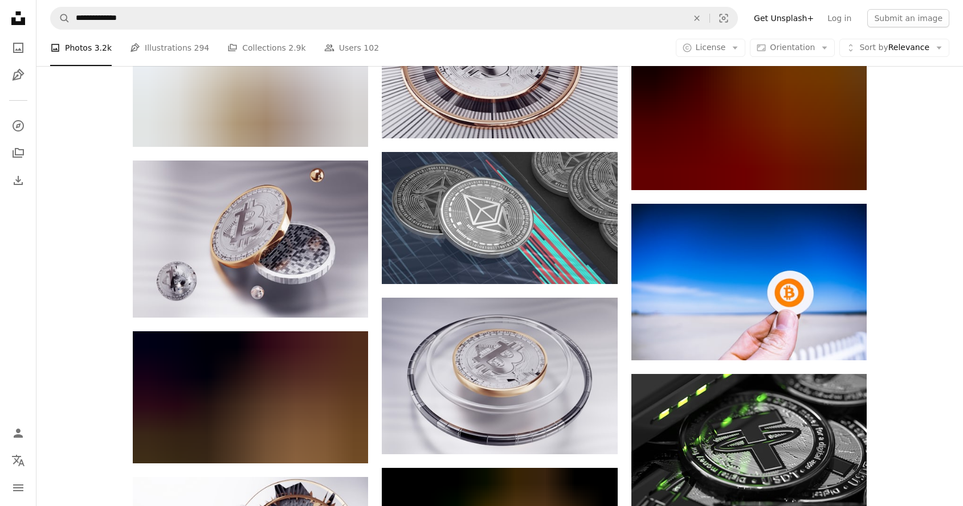
scroll to position [15031, 0]
